Goal: Task Accomplishment & Management: Use online tool/utility

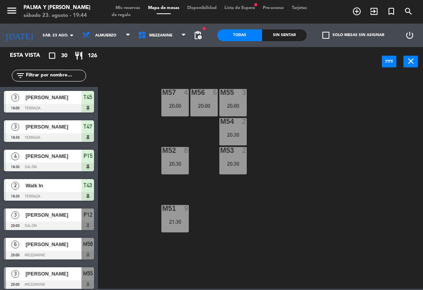
click at [315, 108] on div "M57 4 20:00 M56 6 20:00 M55 3 20:00 M54 2 20:30 M52 8 20:30 M53 2 20:30 M51 9 2…" at bounding box center [262, 181] width 320 height 213
click at [147, 40] on span "Mezzanine" at bounding box center [162, 35] width 56 height 17
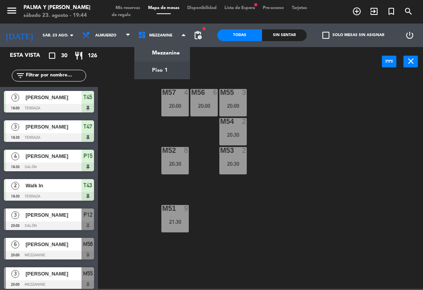
click at [140, 73] on ng-component "menu Palma y [PERSON_NAME] 23. [PERSON_NAME] - 19:44 Mis reservas Mapa de mesas…" at bounding box center [211, 144] width 423 height 288
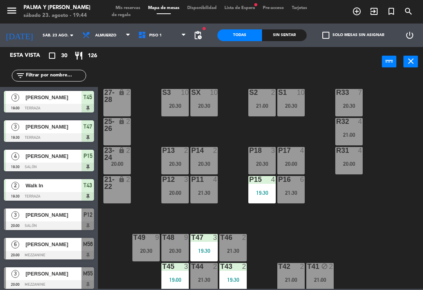
click at [119, 107] on div "27-28 lock 2" at bounding box center [116, 102] width 27 height 27
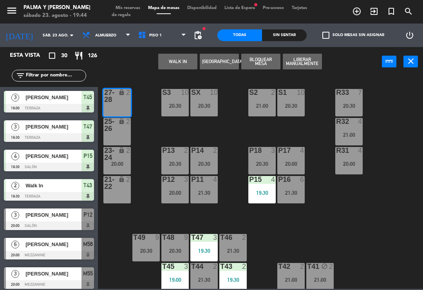
click at [183, 60] on button "WALK IN" at bounding box center [177, 62] width 39 height 16
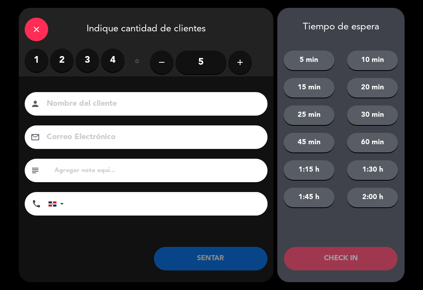
click at [89, 64] on label "3" at bounding box center [87, 60] width 23 height 23
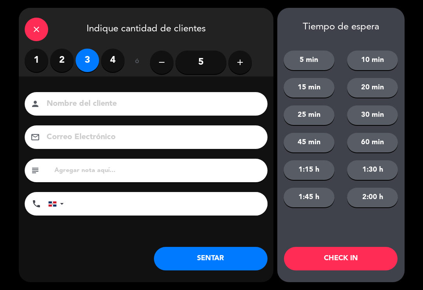
click at [213, 261] on button "SENTAR" at bounding box center [210, 258] width 113 height 23
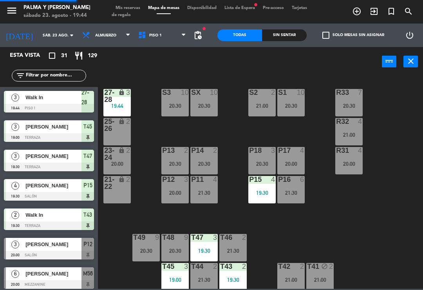
click at [408, 223] on div "R33 7 20:30 S1 10 20:30 S2 2 21:00 S3 10 20:30 SX 10 20:30 27-28 lock 3 19:44 R…" at bounding box center [262, 181] width 320 height 213
click at [288, 40] on div "Sin sentar" at bounding box center [284, 35] width 45 height 12
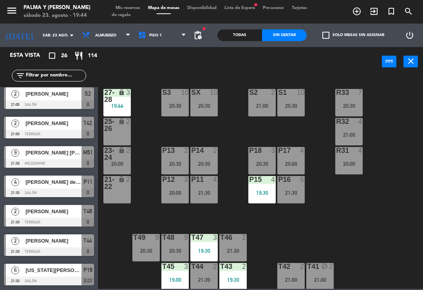
scroll to position [561, 0]
click at [34, 275] on div "[US_STATE][PERSON_NAME]" at bounding box center [53, 269] width 57 height 13
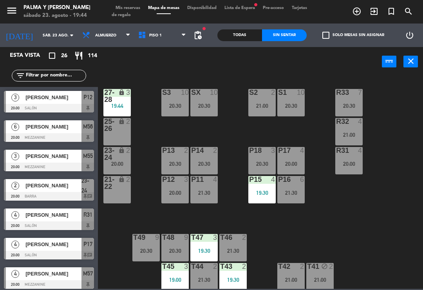
scroll to position [241, 0]
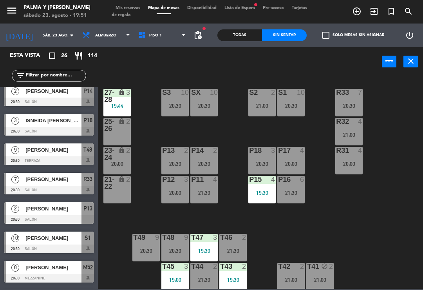
click at [399, 184] on div "R33 7 20:30 S1 10 20:30 S2 2 21:00 S3 10 20:30 SX 10 20:30 27-28 lock 3 19:44 R…" at bounding box center [262, 181] width 320 height 213
click at [401, 202] on div "R33 7 20:30 S1 10 20:30 S2 2 21:00 S3 10 20:30 SX 10 20:30 27-28 lock 3 19:44 R…" at bounding box center [262, 181] width 320 height 213
click at [39, 77] on input "text" at bounding box center [55, 75] width 61 height 9
click at [199, 38] on span "pending_actions" at bounding box center [197, 35] width 9 height 9
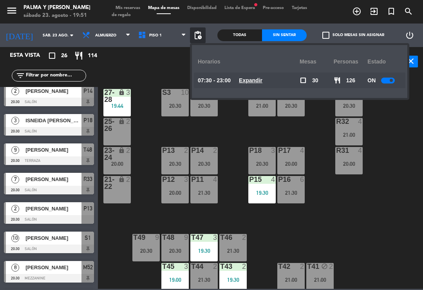
click at [412, 179] on div "R33 7 20:30 S1 10 20:30 S2 2 21:00 S3 10 20:30 SX 10 20:30 27-28 lock 3 19:44 R…" at bounding box center [262, 181] width 320 height 213
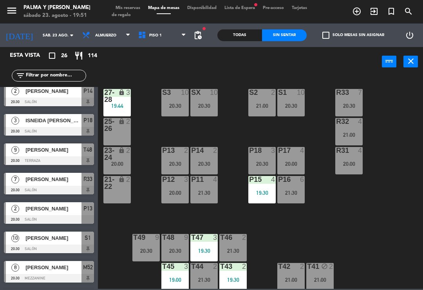
click at [241, 10] on span "Lista de Espera fiber_manual_record" at bounding box center [239, 8] width 38 height 4
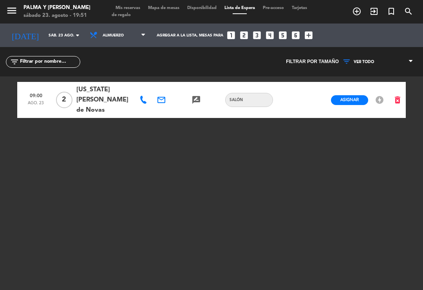
scroll to position [2, 0]
click at [167, 9] on span "Mapa de mesas" at bounding box center [163, 8] width 39 height 4
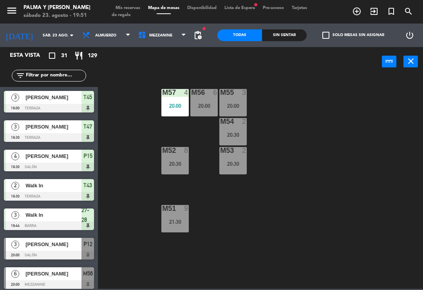
click at [48, 74] on input "text" at bounding box center [55, 75] width 61 height 9
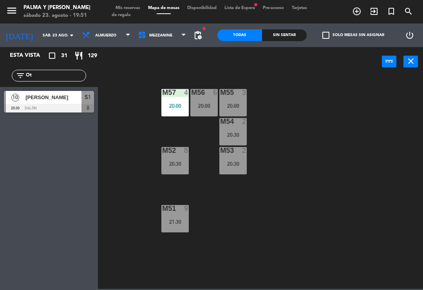
type input "O"
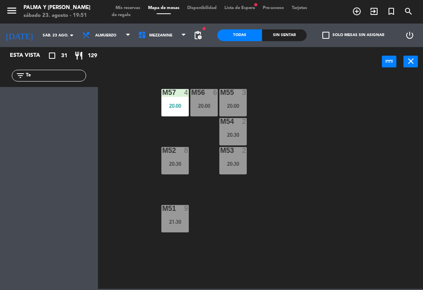
type input "T"
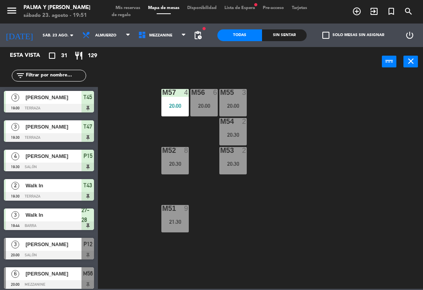
click at [368, 105] on div "M57 4 20:00 M56 6 20:00 M55 3 20:00 M54 2 20:30 M52 8 20:30 M53 2 20:30 M51 9 2…" at bounding box center [262, 181] width 320 height 213
click at [302, 245] on div "M57 4 20:00 M56 6 20:00 M55 3 20:00 M54 2 20:30 M52 8 20:30 M53 2 20:30 M51 9 2…" at bounding box center [262, 181] width 320 height 213
click at [183, 36] on icon at bounding box center [184, 35] width 4 height 6
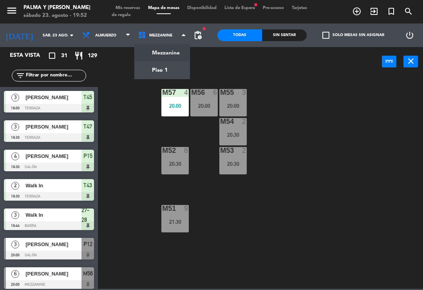
click at [168, 70] on ng-component "menu Palma y [PERSON_NAME] 23. [PERSON_NAME] - 19:52 Mis reservas Mapa de mesas…" at bounding box center [211, 144] width 423 height 288
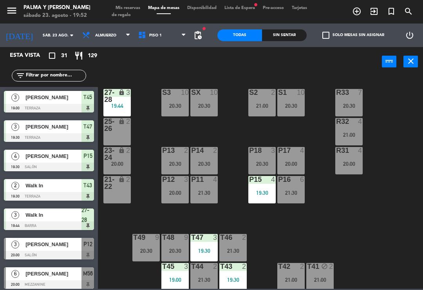
click at [417, 145] on div "R33 7 20:30 S1 10 20:30 S2 2 21:00 S3 10 20:30 SX 10 20:30 27-28 lock 3 19:44 R…" at bounding box center [262, 181] width 320 height 213
click at [422, 229] on div "R33 7 20:30 S1 10 20:30 S2 2 21:00 S3 10 20:30 SX 10 20:30 27-28 lock 3 19:44 R…" at bounding box center [262, 181] width 320 height 213
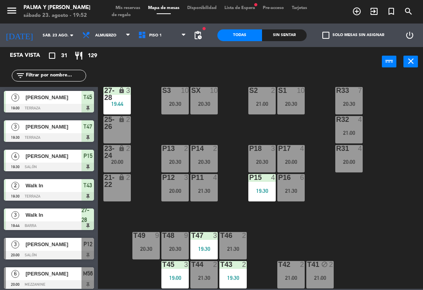
scroll to position [2, 0]
click at [38, 72] on input "text" at bounding box center [55, 75] width 61 height 9
click at [396, 97] on div "R33 7 20:30 S1 10 20:30 S2 2 21:00 S3 10 20:30 SX 10 20:30 27-28 lock 3 19:44 R…" at bounding box center [262, 181] width 320 height 213
